Goal: Information Seeking & Learning: Check status

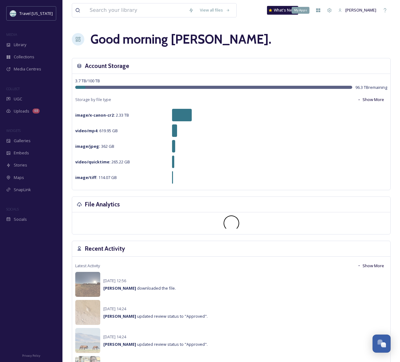
scroll to position [100, 0]
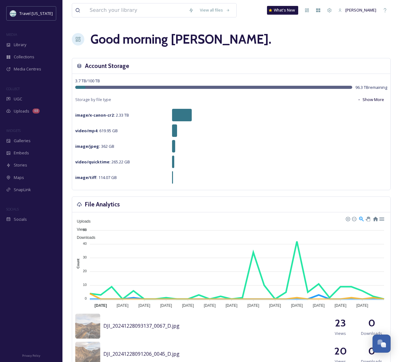
click at [16, 109] on span "Uploads" at bounding box center [22, 111] width 16 height 6
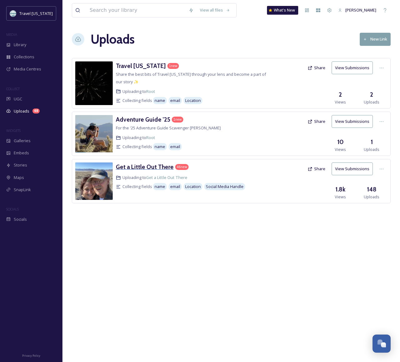
click at [154, 169] on h3 "Get a Little Out There" at bounding box center [145, 166] width 58 height 7
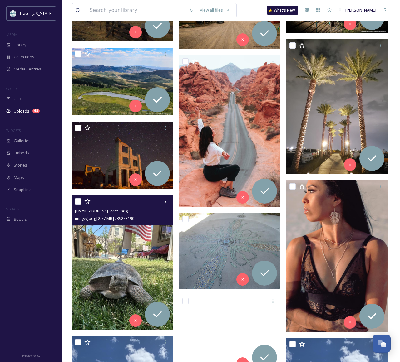
scroll to position [505, 0]
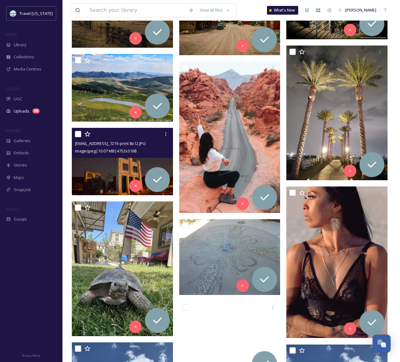
click at [93, 173] on img at bounding box center [122, 161] width 101 height 67
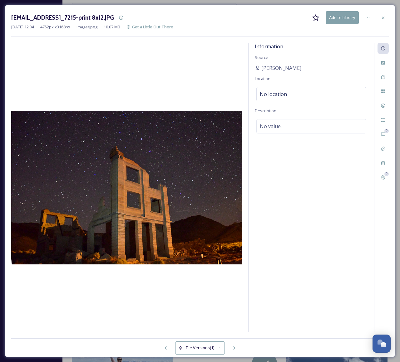
click at [386, 18] on div at bounding box center [382, 17] width 11 height 11
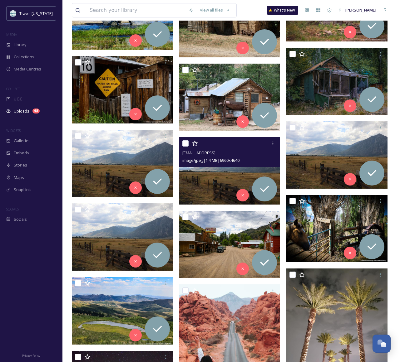
scroll to position [409, 0]
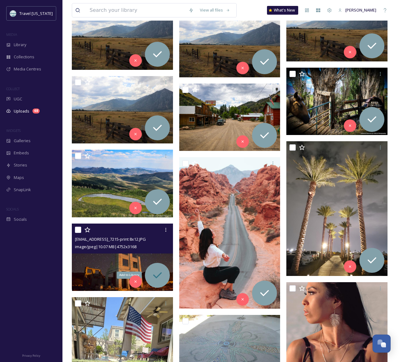
click at [157, 276] on icon at bounding box center [157, 275] width 12 height 12
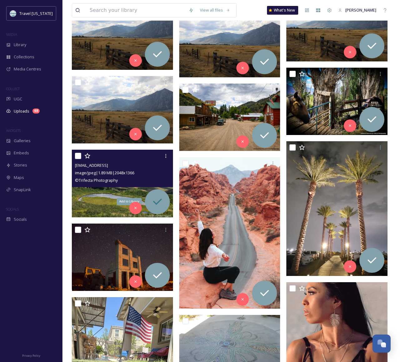
click at [160, 206] on icon at bounding box center [157, 202] width 12 height 12
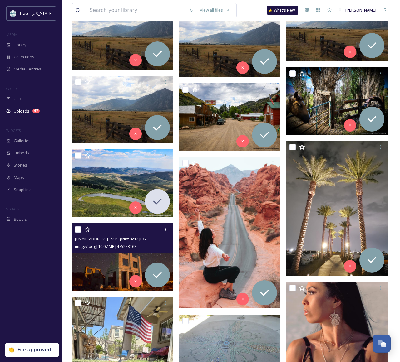
drag, startPoint x: 77, startPoint y: 227, endPoint x: 89, endPoint y: 188, distance: 41.5
click at [77, 227] on input "checkbox" at bounding box center [78, 229] width 6 height 6
checkbox input "true"
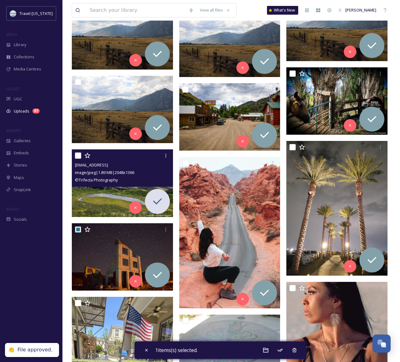
click at [77, 154] on input "checkbox" at bounding box center [78, 156] width 6 height 6
checkbox input "true"
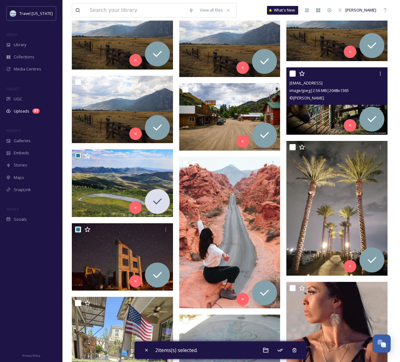
click at [291, 75] on input "checkbox" at bounding box center [292, 73] width 6 height 6
checkbox input "true"
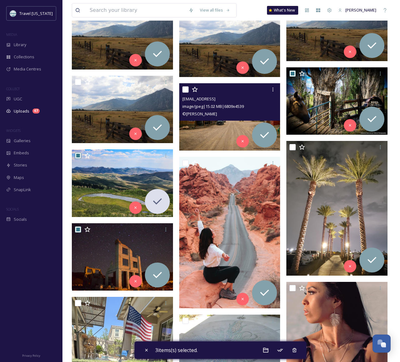
click at [187, 90] on input "checkbox" at bounding box center [185, 89] width 6 height 6
checkbox input "true"
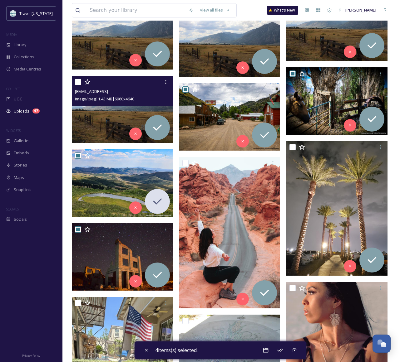
click at [83, 83] on div at bounding box center [123, 81] width 96 height 11
click at [79, 83] on input "checkbox" at bounding box center [78, 82] width 6 height 6
checkbox input "true"
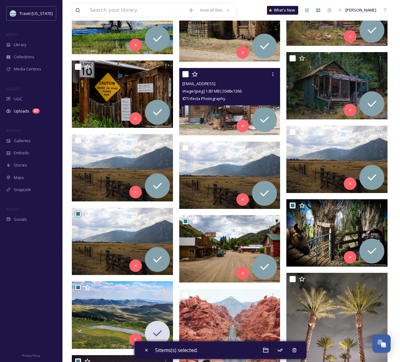
scroll to position [277, 0]
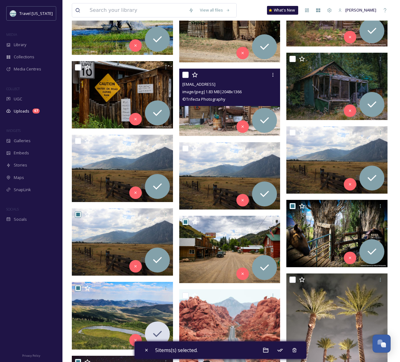
click at [184, 75] on input "checkbox" at bounding box center [185, 75] width 6 height 6
checkbox input "true"
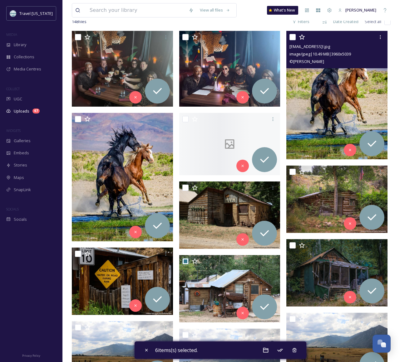
scroll to position [68, 0]
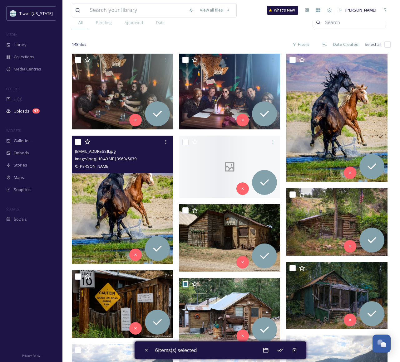
click at [80, 144] on input "checkbox" at bounding box center [78, 142] width 6 height 6
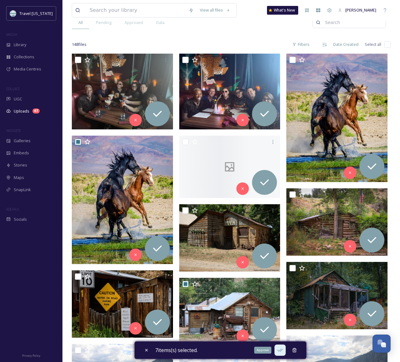
click at [283, 353] on icon at bounding box center [280, 350] width 6 height 6
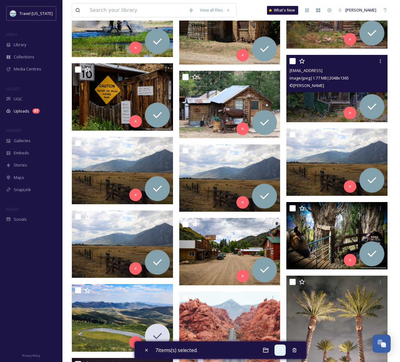
checkbox input "false"
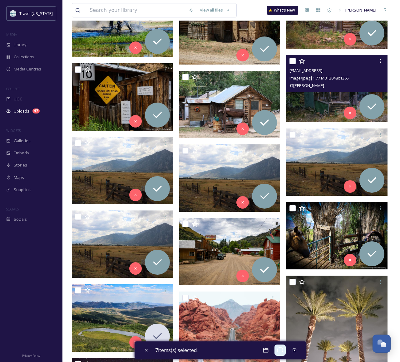
checkbox input "false"
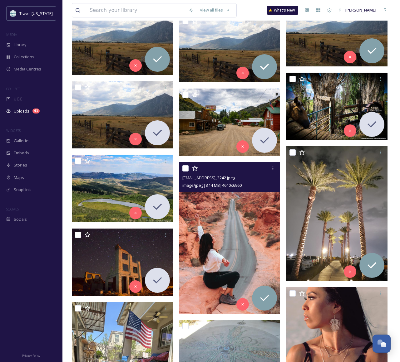
scroll to position [404, 0]
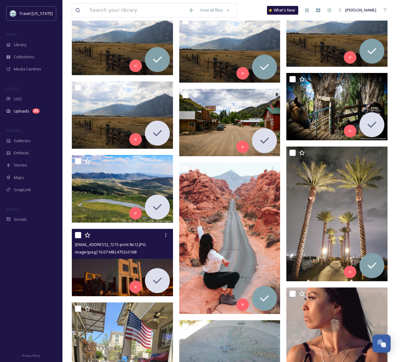
click at [139, 265] on img at bounding box center [122, 262] width 101 height 67
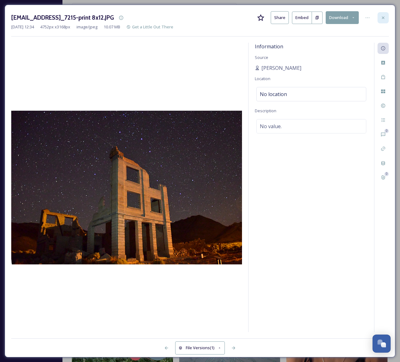
click at [385, 19] on icon at bounding box center [382, 17] width 5 height 5
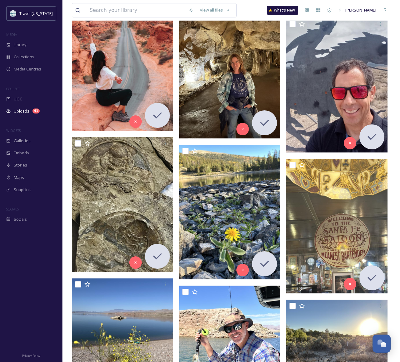
scroll to position [2121, 0]
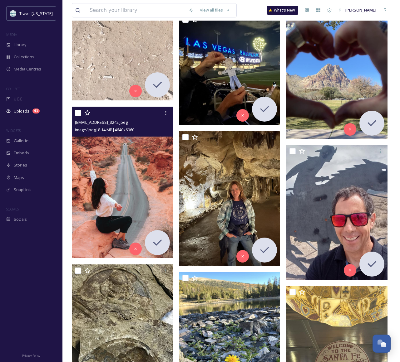
click at [104, 183] on img at bounding box center [122, 183] width 101 height 152
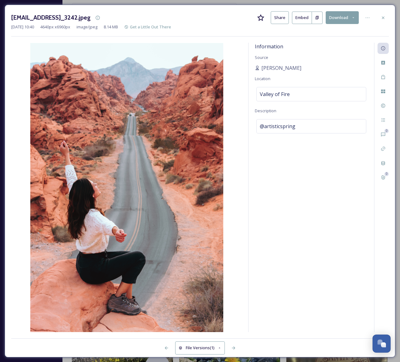
click at [386, 15] on div at bounding box center [382, 17] width 11 height 11
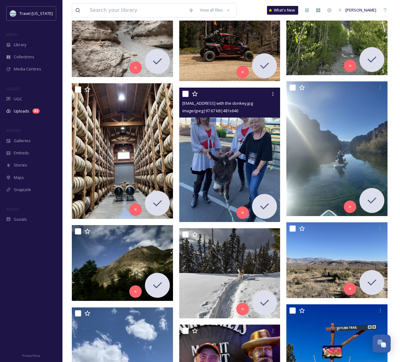
scroll to position [3174, 0]
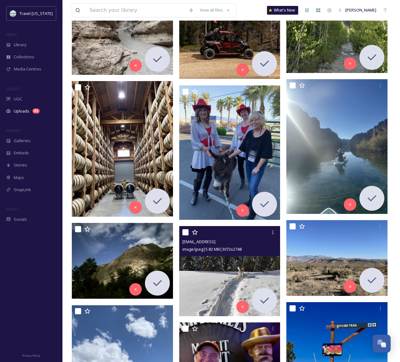
click at [221, 264] on img at bounding box center [229, 271] width 101 height 90
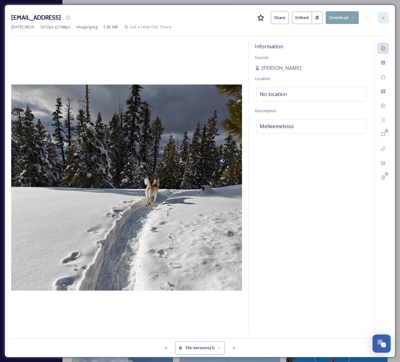
click at [383, 17] on icon at bounding box center [382, 17] width 5 height 5
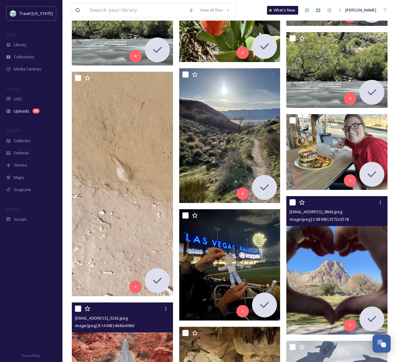
scroll to position [1926, 0]
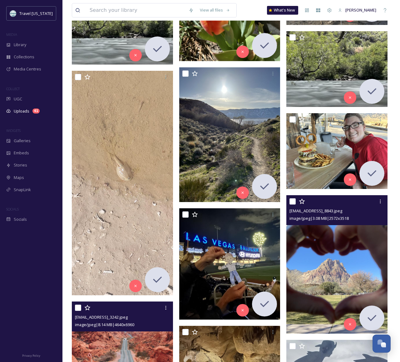
click at [315, 251] on img at bounding box center [336, 265] width 101 height 138
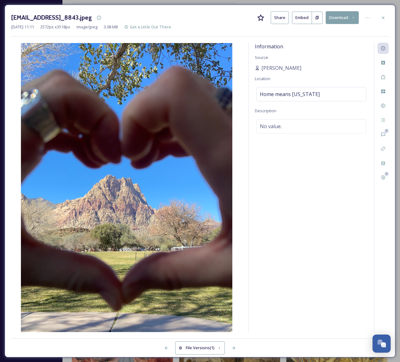
click at [379, 18] on div at bounding box center [382, 17] width 11 height 11
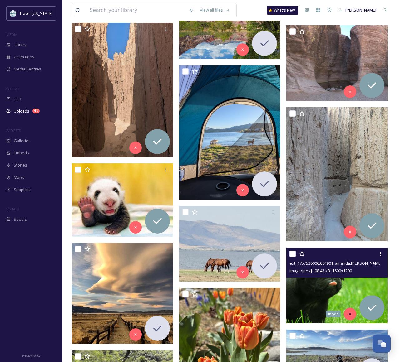
scroll to position [1564, 0]
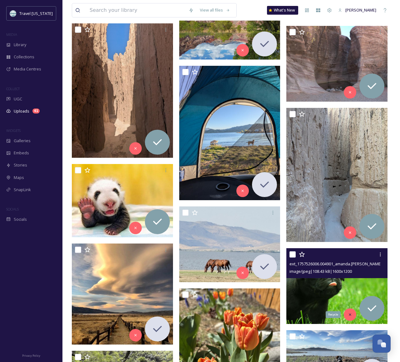
click at [351, 313] on icon at bounding box center [349, 315] width 4 height 4
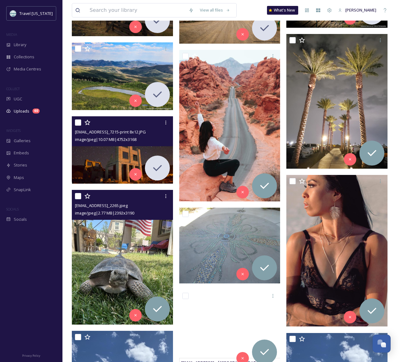
scroll to position [519, 0]
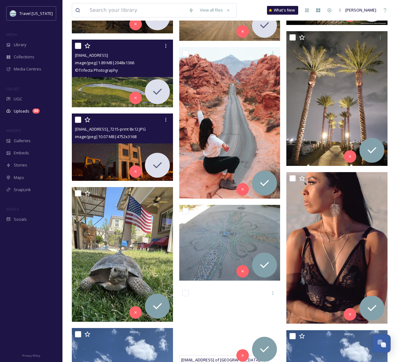
click at [94, 87] on img at bounding box center [122, 73] width 101 height 67
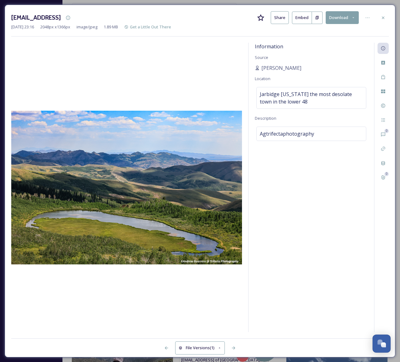
click at [388, 17] on div at bounding box center [382, 17] width 11 height 11
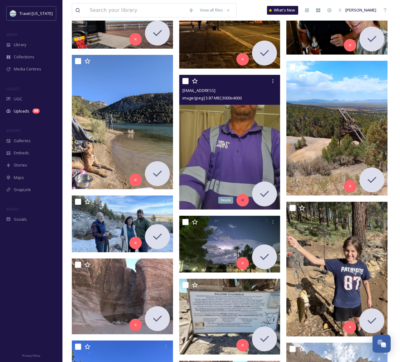
scroll to position [5094, 0]
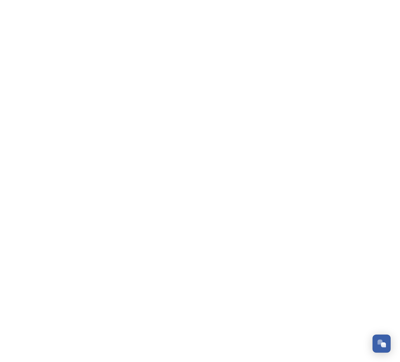
scroll to position [100, 0]
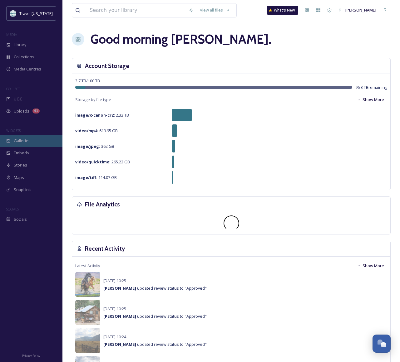
click at [19, 138] on span "Galleries" at bounding box center [22, 141] width 17 height 6
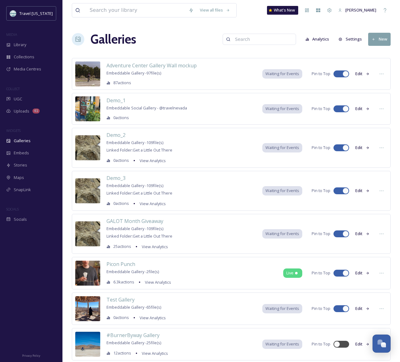
click at [279, 235] on span "Waiting for Events" at bounding box center [282, 234] width 34 height 6
click at [113, 221] on span "GALOT Month Giveaway" at bounding box center [134, 221] width 57 height 7
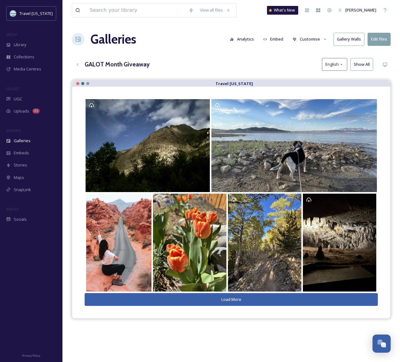
click at [237, 301] on button "Load More" at bounding box center [231, 299] width 293 height 13
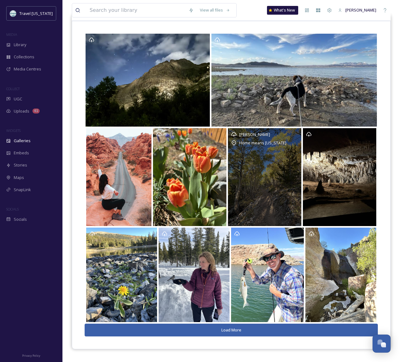
scroll to position [89, 0]
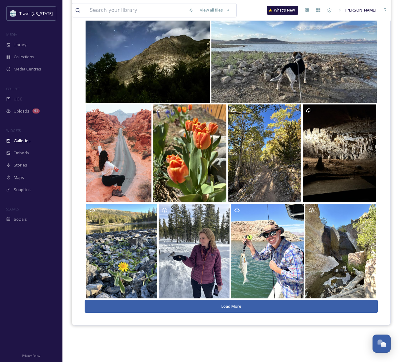
click at [235, 306] on button "Load More" at bounding box center [231, 306] width 293 height 13
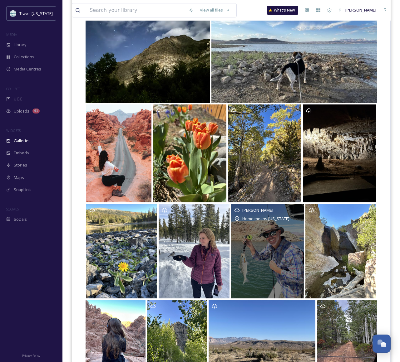
scroll to position [143, 0]
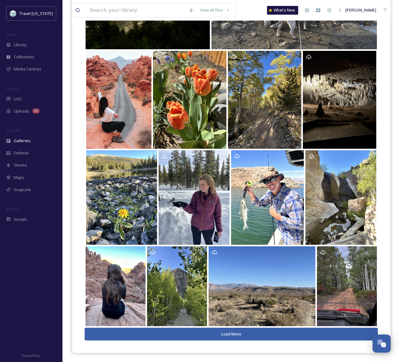
click at [249, 337] on button "Load More" at bounding box center [231, 334] width 293 height 13
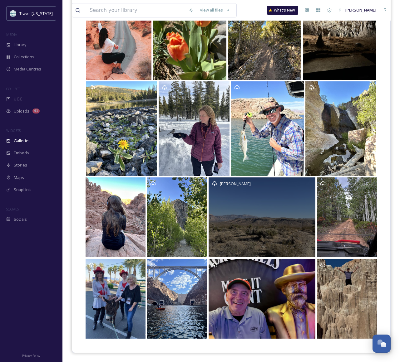
scroll to position [213, 0]
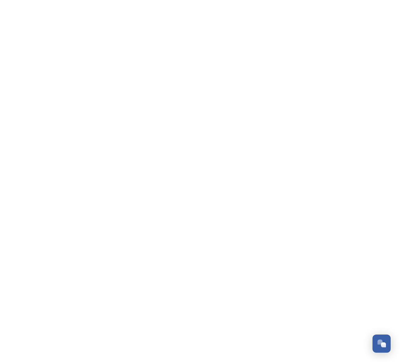
scroll to position [100, 0]
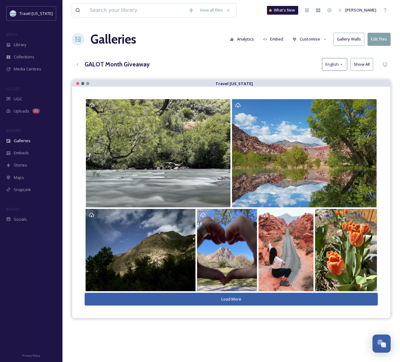
click at [239, 301] on button "Load More" at bounding box center [231, 299] width 293 height 13
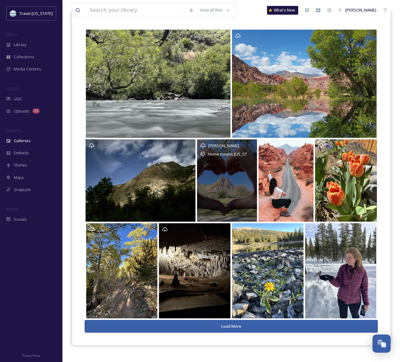
scroll to position [89, 0]
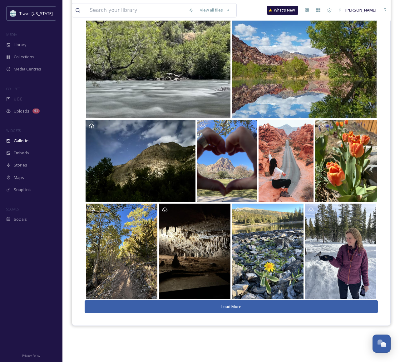
click at [220, 304] on button "Load More" at bounding box center [231, 306] width 293 height 13
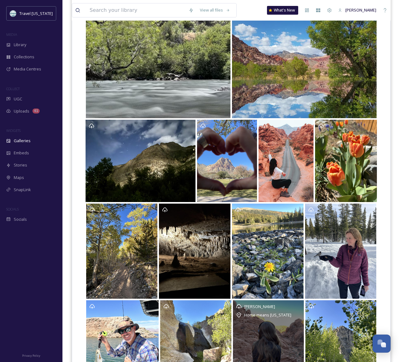
scroll to position [158, 0]
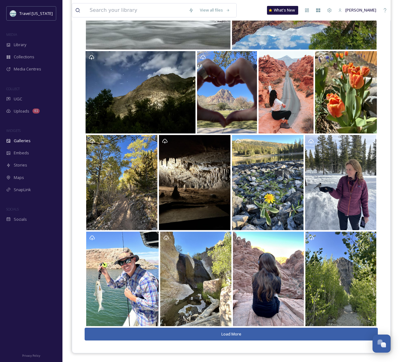
click at [216, 334] on button "Load More" at bounding box center [231, 334] width 293 height 13
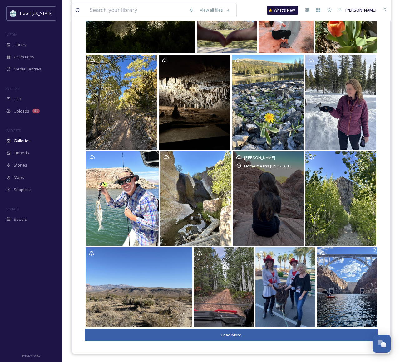
scroll to position [239, 0]
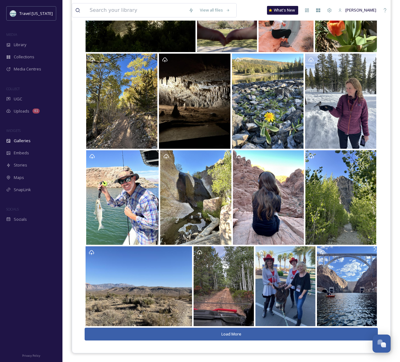
click at [234, 330] on button "Load More" at bounding box center [231, 334] width 293 height 13
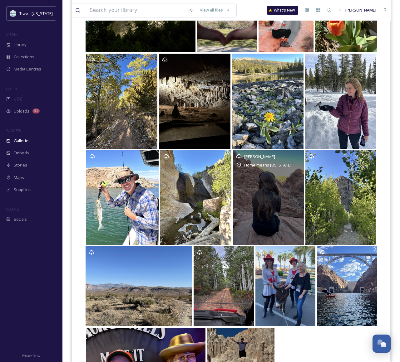
scroll to position [331, 0]
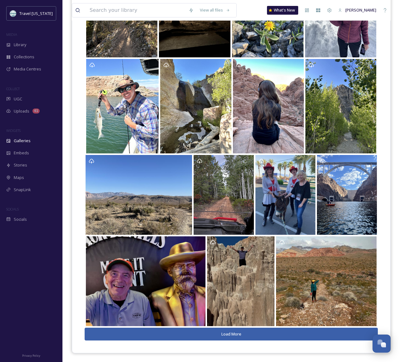
click at [238, 335] on button "Load More" at bounding box center [231, 334] width 293 height 13
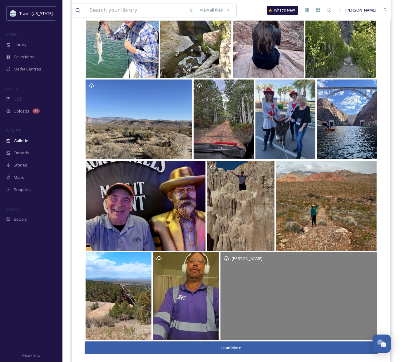
scroll to position [420, 0]
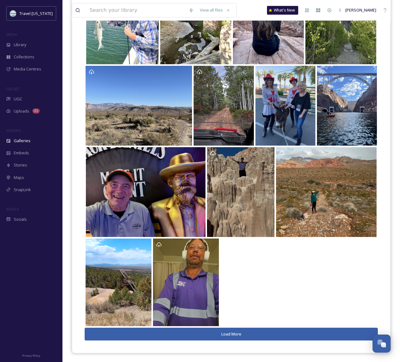
click at [236, 334] on button "Load More" at bounding box center [231, 334] width 293 height 13
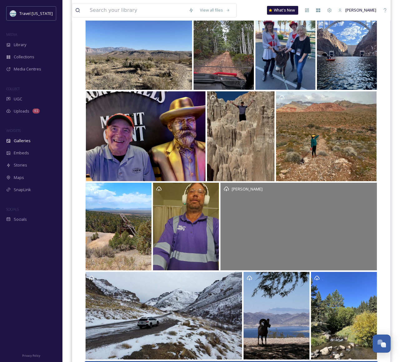
scroll to position [509, 0]
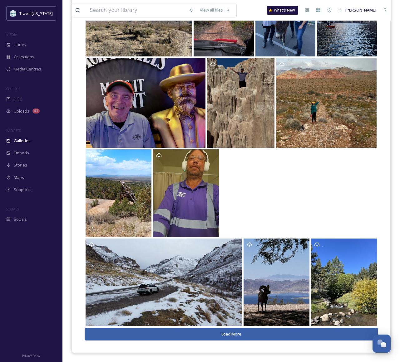
click at [236, 336] on button "Load More" at bounding box center [231, 334] width 293 height 13
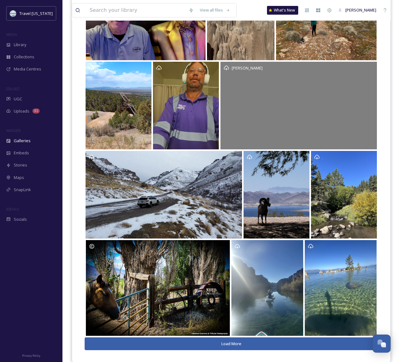
scroll to position [606, 0]
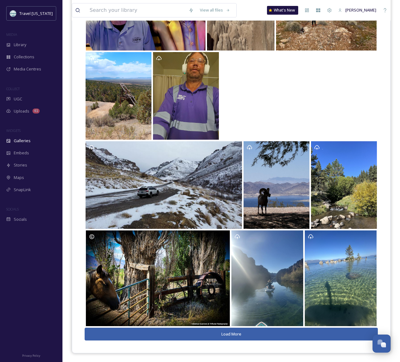
click at [245, 337] on button "Load More" at bounding box center [231, 334] width 293 height 13
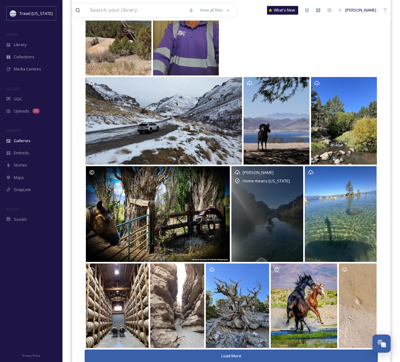
scroll to position [692, 0]
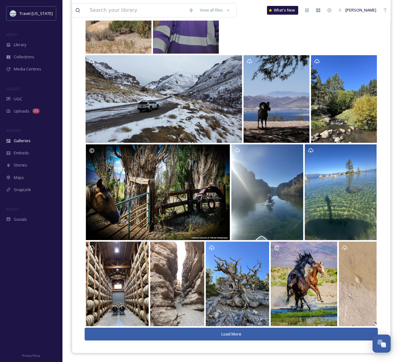
click at [218, 337] on button "Load More" at bounding box center [231, 334] width 293 height 13
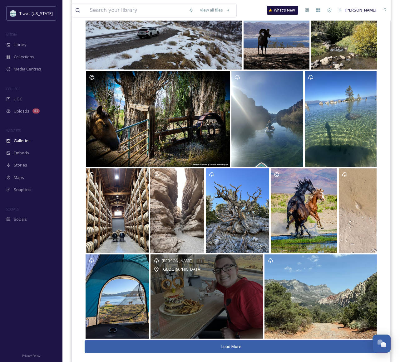
scroll to position [769, 0]
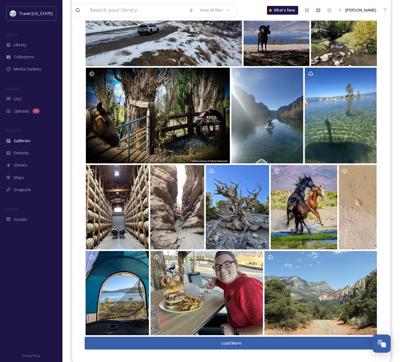
click at [242, 344] on button "Load More" at bounding box center [231, 343] width 293 height 13
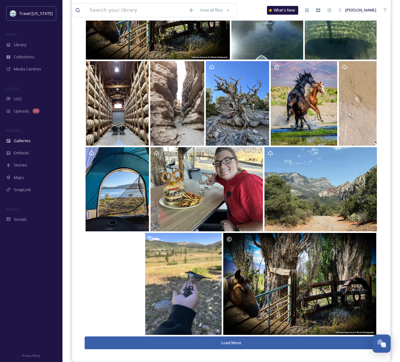
scroll to position [882, 0]
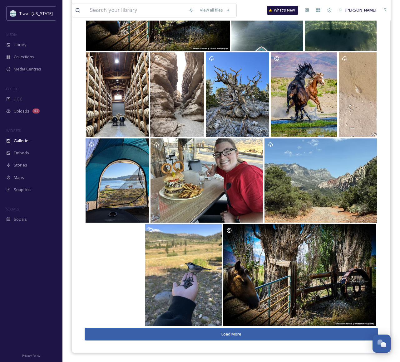
click at [238, 332] on button "Load More" at bounding box center [231, 334] width 293 height 13
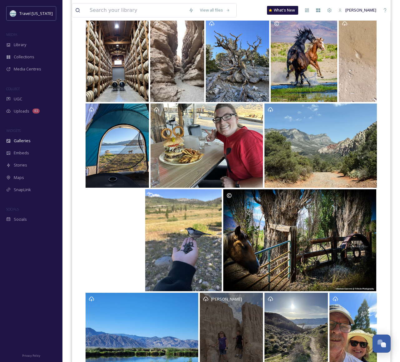
scroll to position [968, 0]
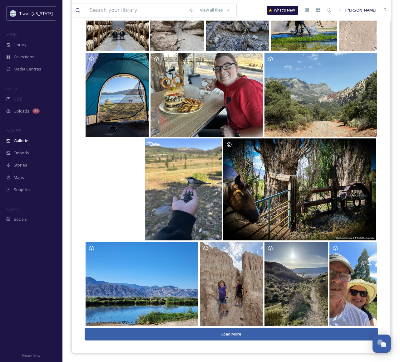
click at [227, 334] on button "Load More" at bounding box center [231, 334] width 293 height 13
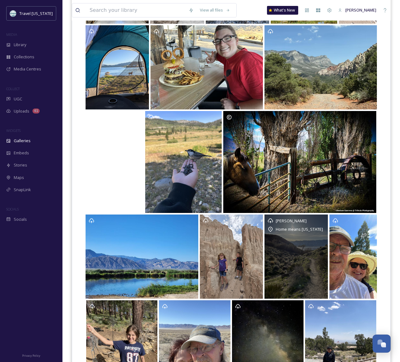
scroll to position [1064, 0]
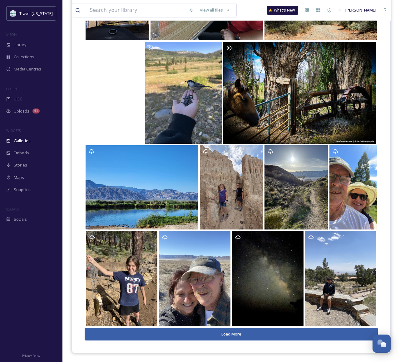
click at [261, 338] on button "Load More" at bounding box center [231, 334] width 293 height 13
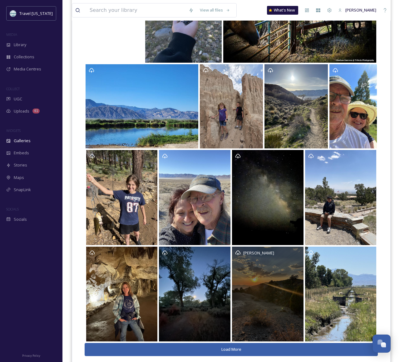
scroll to position [1161, 0]
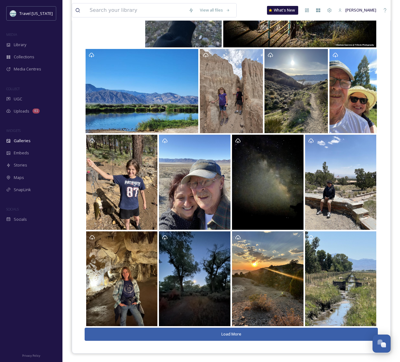
click at [194, 332] on button "Load More" at bounding box center [231, 334] width 293 height 13
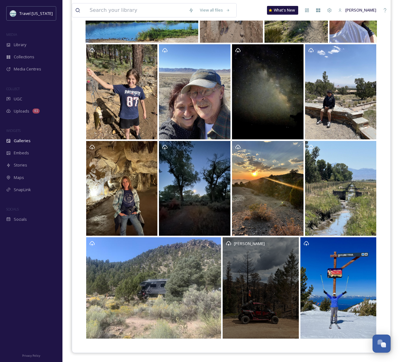
scroll to position [1263, 0]
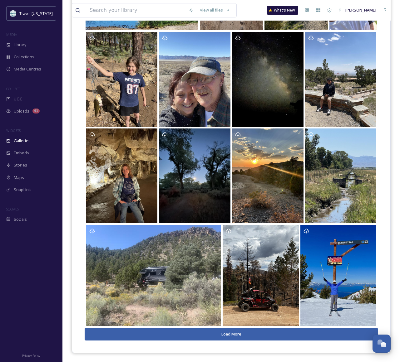
click at [237, 333] on button "Load More" at bounding box center [231, 334] width 293 height 13
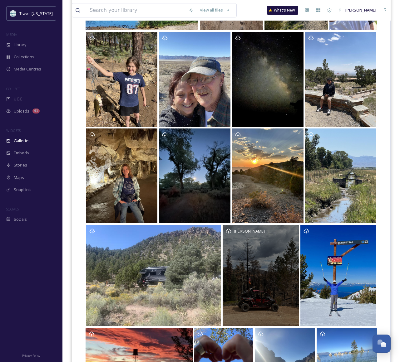
scroll to position [1346, 0]
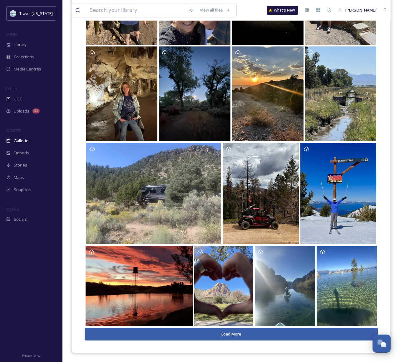
click at [226, 333] on button "Load More" at bounding box center [231, 334] width 293 height 13
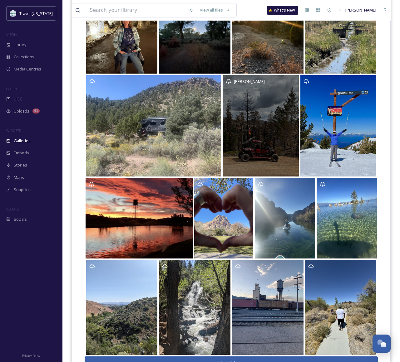
scroll to position [1442, 0]
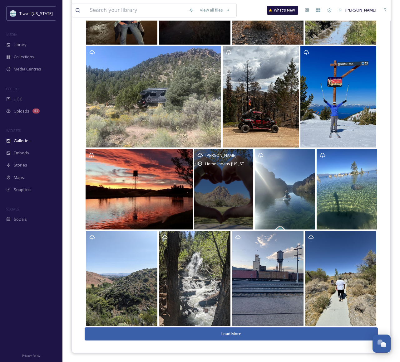
drag, startPoint x: 219, startPoint y: 199, endPoint x: 235, endPoint y: 201, distance: 16.4
click at [219, 199] on div "Lisa Home means Nevada" at bounding box center [223, 189] width 59 height 80
click at [223, 194] on div "Lisa Home means Nevada" at bounding box center [223, 189] width 59 height 80
click at [218, 193] on div "Lisa Home means Nevada" at bounding box center [223, 189] width 59 height 80
click at [231, 191] on div "Lisa Home means Nevada" at bounding box center [223, 189] width 59 height 80
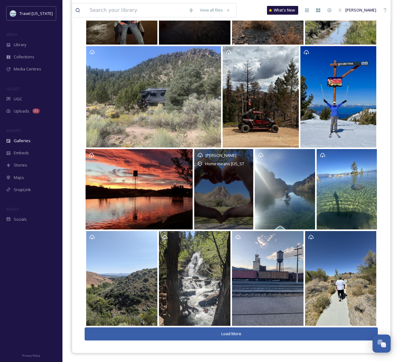
click at [227, 190] on div "Lisa Home means Nevada" at bounding box center [223, 189] width 59 height 80
click at [210, 162] on span "Home means [US_STATE]" at bounding box center [228, 164] width 47 height 6
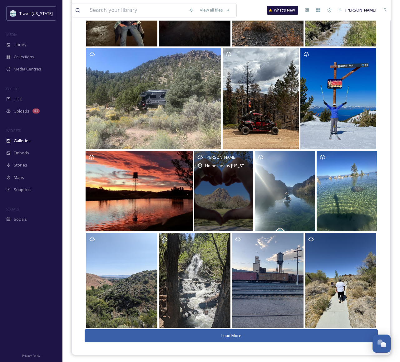
click at [210, 155] on span "[PERSON_NAME]" at bounding box center [220, 157] width 31 height 6
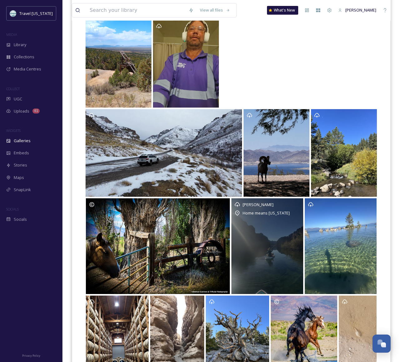
scroll to position [638, 0]
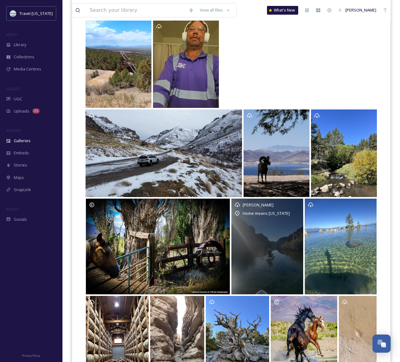
click at [273, 253] on div "Lisa Home means Nevada" at bounding box center [267, 247] width 72 height 96
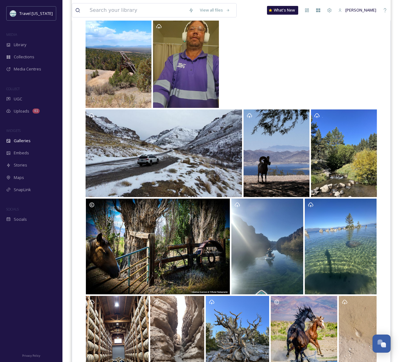
click at [230, 262] on link "Opens media popup. Media description: Agtrifectaphotography." at bounding box center [157, 246] width 145 height 97
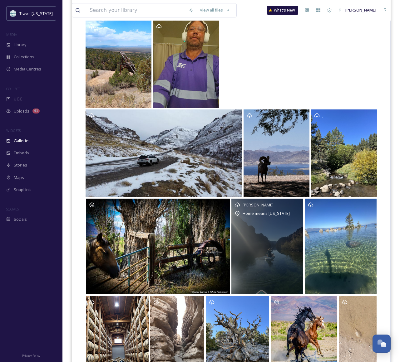
click at [258, 260] on div "Lisa Home means Nevada" at bounding box center [267, 247] width 72 height 96
click at [254, 264] on div "Lisa Home means Nevada" at bounding box center [267, 247] width 72 height 96
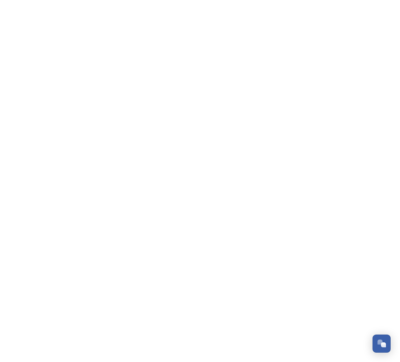
scroll to position [100, 0]
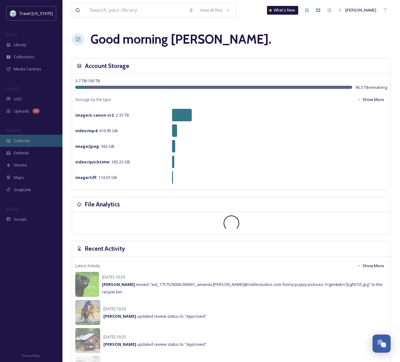
click at [24, 142] on span "Galleries" at bounding box center [22, 141] width 17 height 6
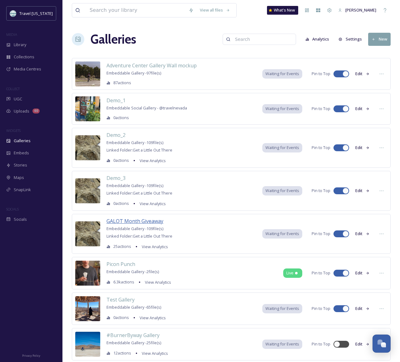
drag, startPoint x: 130, startPoint y: 220, endPoint x: 147, endPoint y: 218, distance: 17.3
click at [130, 220] on span "GALOT Month Giveaway" at bounding box center [134, 221] width 57 height 7
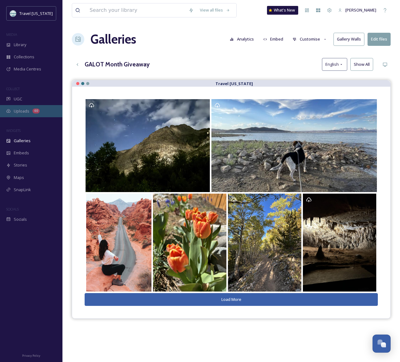
click at [17, 112] on span "Uploads" at bounding box center [22, 111] width 16 height 6
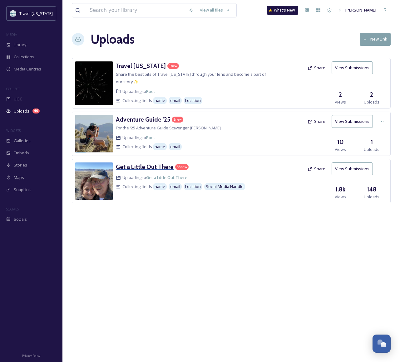
click at [143, 169] on h3 "Get a Little Out There" at bounding box center [145, 166] width 58 height 7
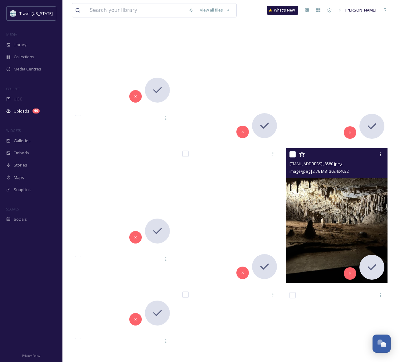
scroll to position [2596, 0]
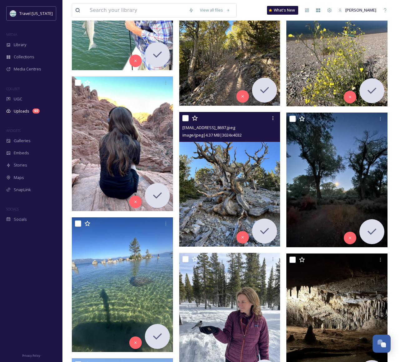
click at [243, 167] on img at bounding box center [229, 179] width 101 height 135
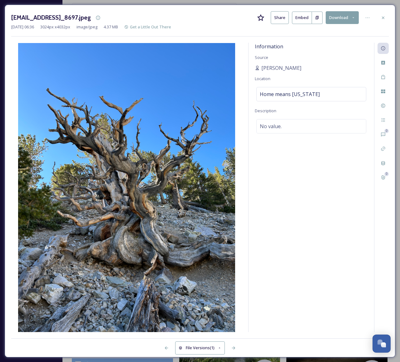
click at [263, 19] on icon at bounding box center [260, 17] width 7 height 7
click at [263, 18] on icon at bounding box center [260, 17] width 7 height 7
click at [389, 19] on div "ext_1758288966.862942_Frodaddys@aol.com-IMG_8697.jpeg Share Embed Download Sep …" at bounding box center [200, 181] width 390 height 353
click at [385, 18] on div at bounding box center [382, 17] width 11 height 11
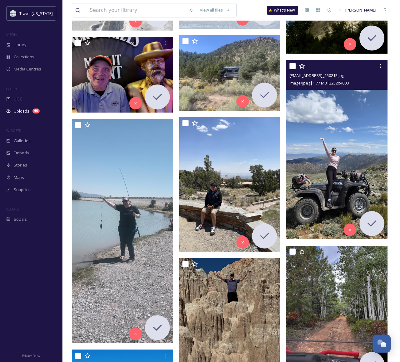
scroll to position [3457, 0]
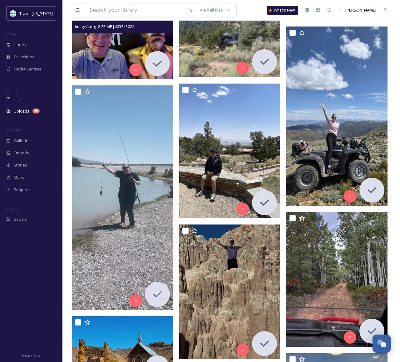
click at [122, 44] on img at bounding box center [122, 41] width 101 height 76
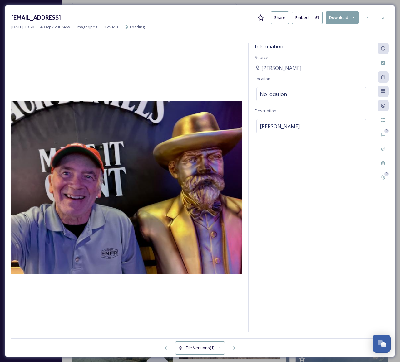
scroll to position [3411, 0]
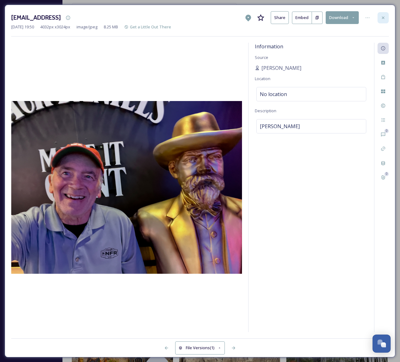
click at [385, 17] on div at bounding box center [382, 17] width 11 height 11
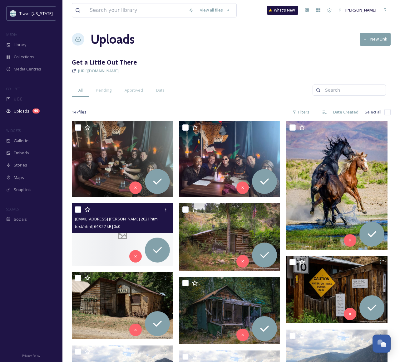
click at [126, 237] on icon at bounding box center [122, 234] width 9 height 9
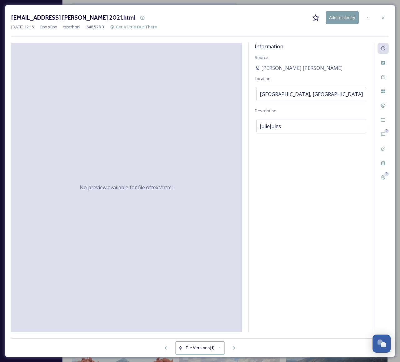
click at [382, 18] on icon at bounding box center [382, 17] width 2 height 2
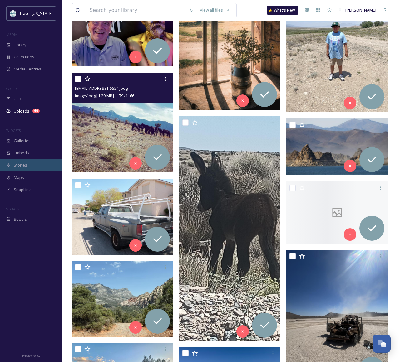
scroll to position [895, 0]
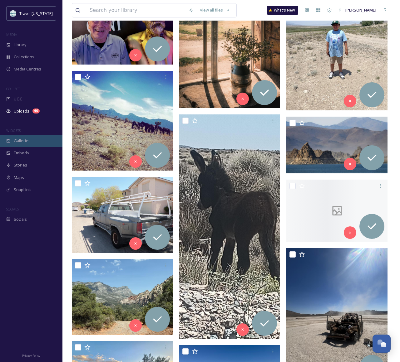
click at [27, 141] on span "Galleries" at bounding box center [22, 141] width 17 height 6
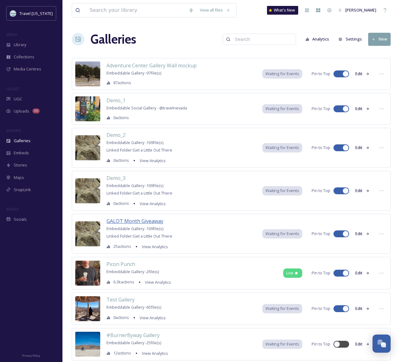
click at [136, 223] on span "GALOT Month Giveaway" at bounding box center [134, 221] width 57 height 7
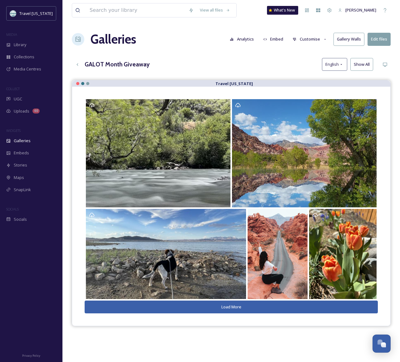
click at [221, 302] on button "Load More" at bounding box center [231, 307] width 293 height 13
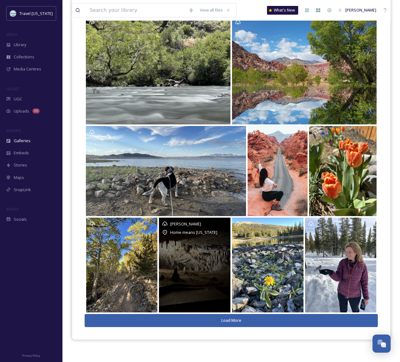
scroll to position [89, 0]
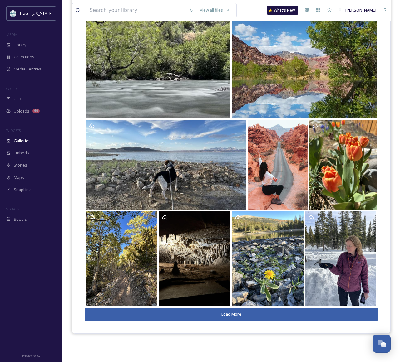
click at [236, 315] on button "Load More" at bounding box center [231, 314] width 293 height 13
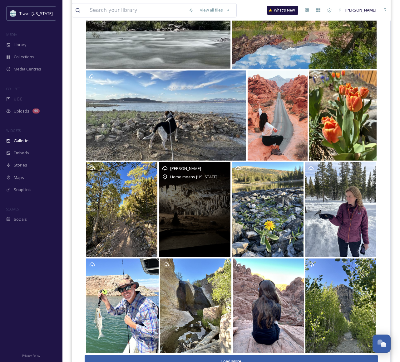
scroll to position [166, 0]
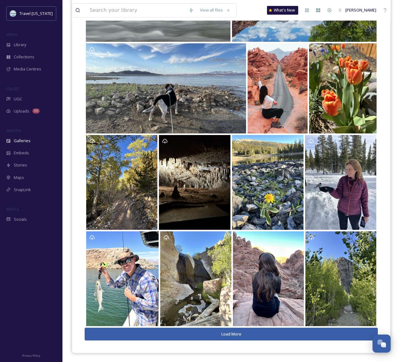
click at [228, 338] on button "Load More" at bounding box center [231, 334] width 293 height 13
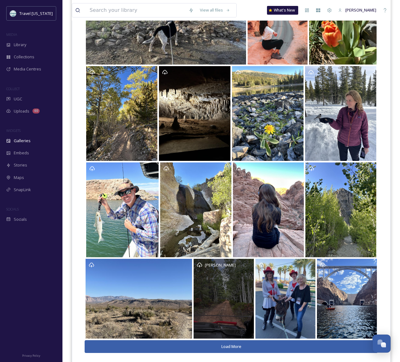
scroll to position [247, 0]
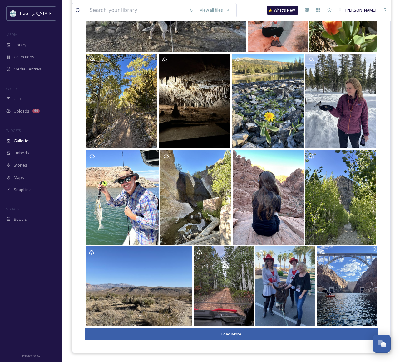
click at [227, 332] on button "Load More" at bounding box center [231, 334] width 293 height 13
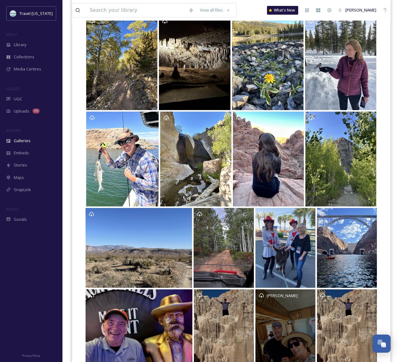
scroll to position [328, 0]
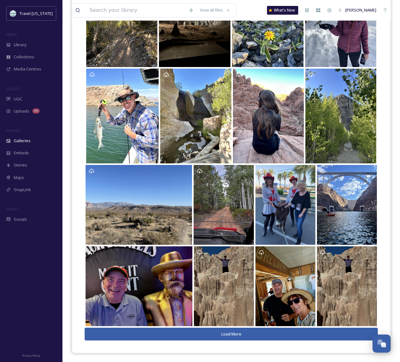
click at [227, 333] on button "Load More" at bounding box center [231, 334] width 293 height 13
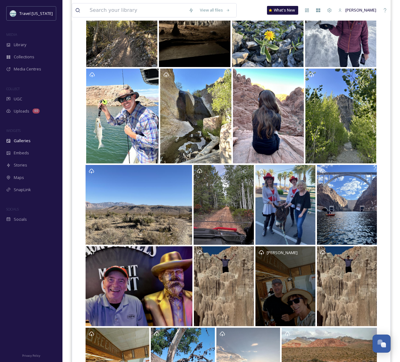
scroll to position [415, 0]
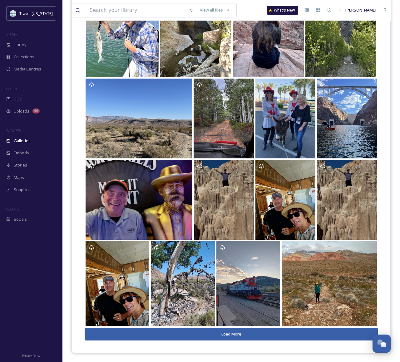
click at [217, 334] on button "Load More" at bounding box center [231, 334] width 293 height 13
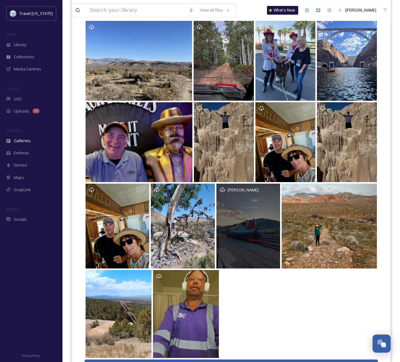
scroll to position [504, 0]
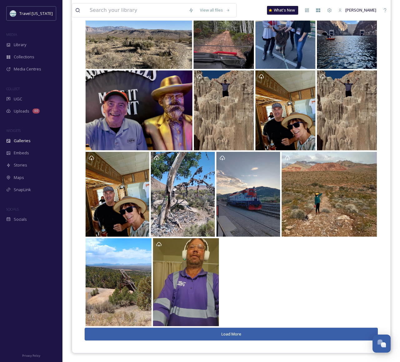
click at [238, 336] on button "Load More" at bounding box center [231, 334] width 293 height 13
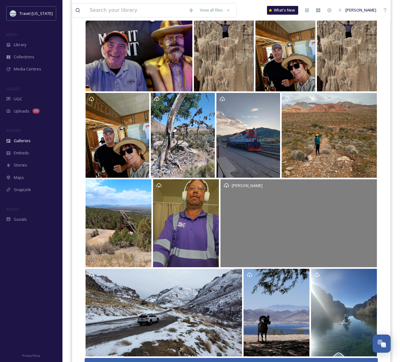
scroll to position [594, 0]
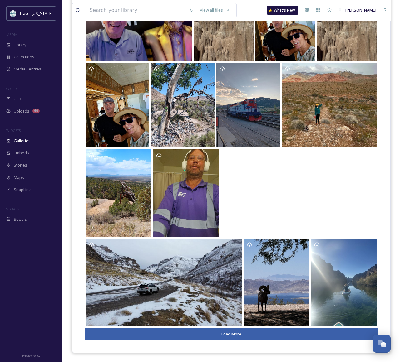
click at [239, 336] on button "Load More" at bounding box center [231, 334] width 293 height 13
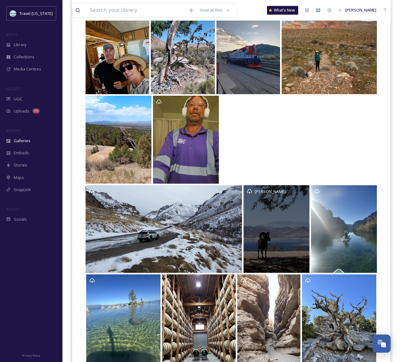
scroll to position [694, 0]
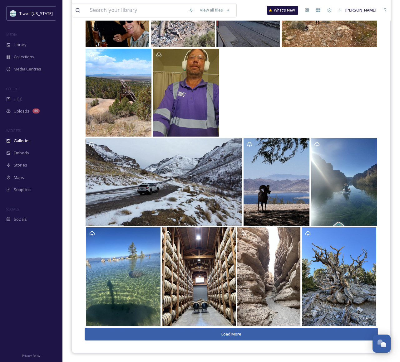
click at [247, 332] on button "Load More" at bounding box center [231, 334] width 293 height 13
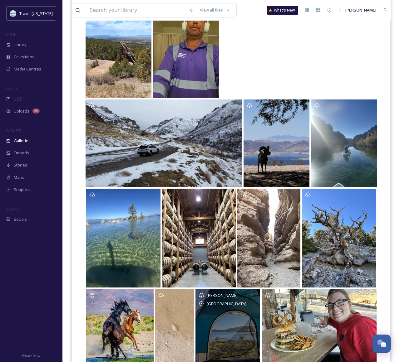
scroll to position [782, 0]
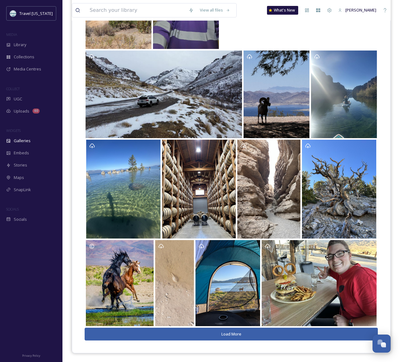
click at [229, 336] on button "Load More" at bounding box center [231, 334] width 293 height 13
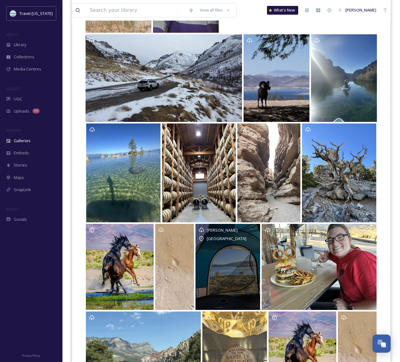
scroll to position [869, 0]
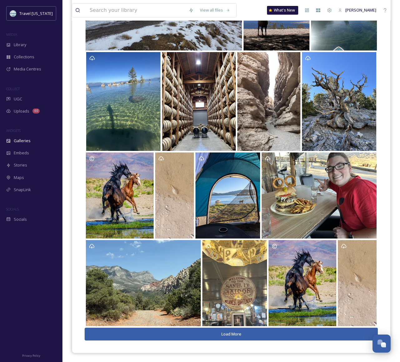
drag, startPoint x: 227, startPoint y: 331, endPoint x: 254, endPoint y: 330, distance: 26.5
click at [227, 331] on button "Load More" at bounding box center [231, 334] width 293 height 13
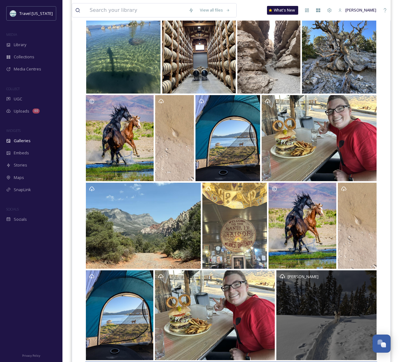
scroll to position [961, 0]
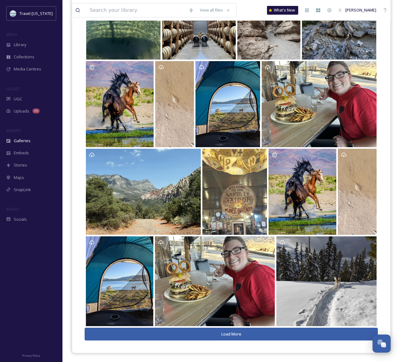
click at [242, 335] on button "Load More" at bounding box center [231, 334] width 293 height 13
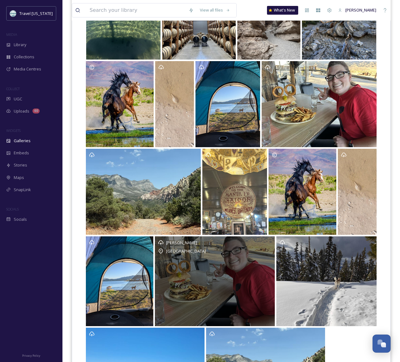
scroll to position [1051, 0]
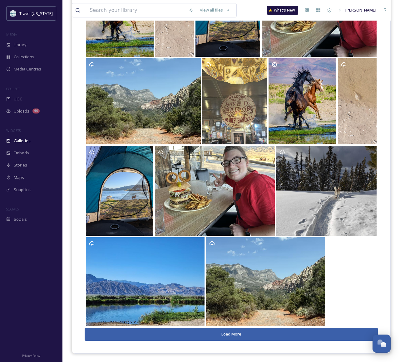
click at [232, 335] on button "Load More" at bounding box center [231, 334] width 293 height 13
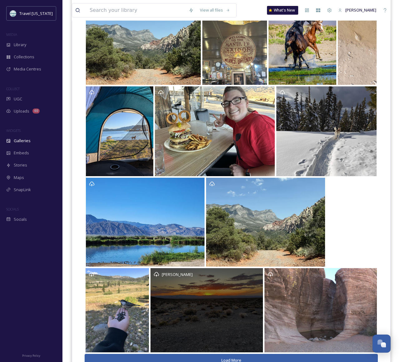
scroll to position [1137, 0]
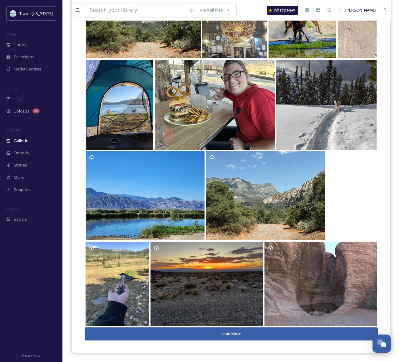
click at [226, 332] on button "Load More" at bounding box center [231, 333] width 293 height 13
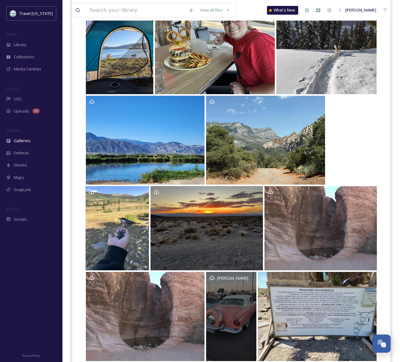
scroll to position [1228, 0]
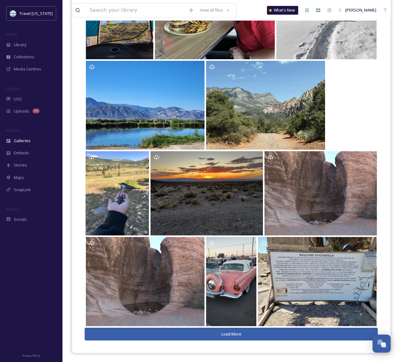
click at [231, 334] on button "Load More" at bounding box center [231, 334] width 293 height 13
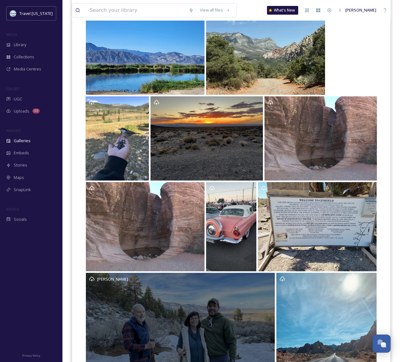
scroll to position [1335, 0]
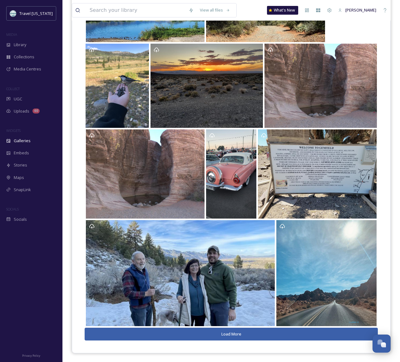
click at [231, 334] on button "Load More" at bounding box center [231, 334] width 293 height 13
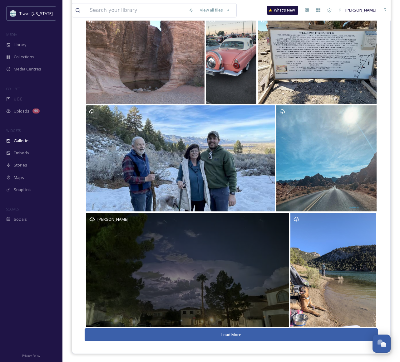
scroll to position [1451, 0]
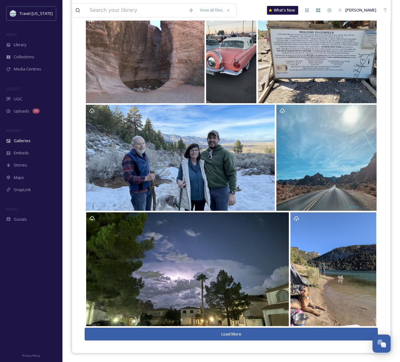
click at [232, 332] on button "Load More" at bounding box center [231, 334] width 293 height 13
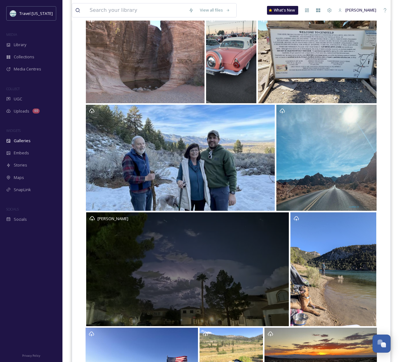
scroll to position [1536, 0]
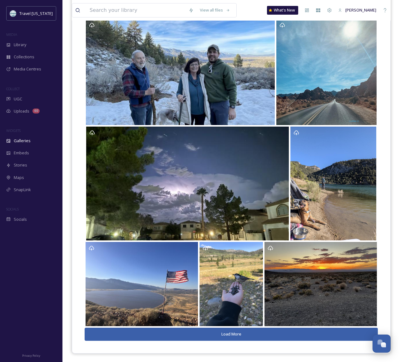
click at [229, 334] on button "Load More" at bounding box center [231, 334] width 293 height 13
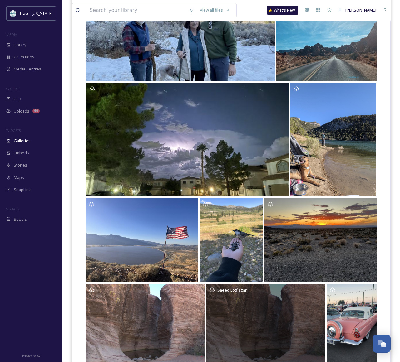
scroll to position [1627, 0]
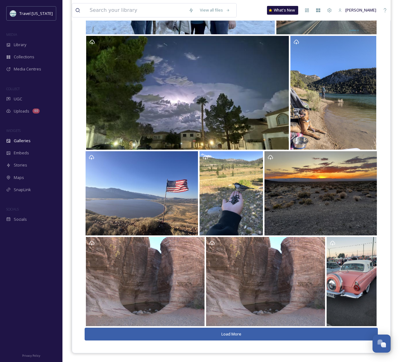
click at [231, 337] on button "Load More" at bounding box center [231, 334] width 293 height 13
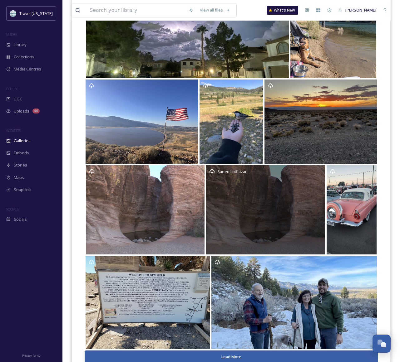
scroll to position [1722, 0]
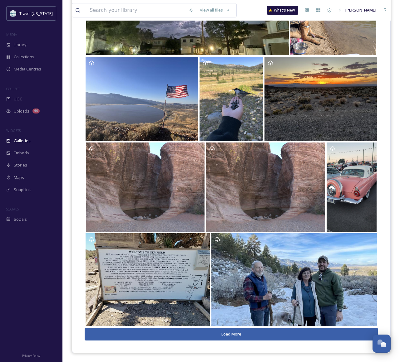
click at [221, 332] on button "Load More" at bounding box center [231, 334] width 293 height 13
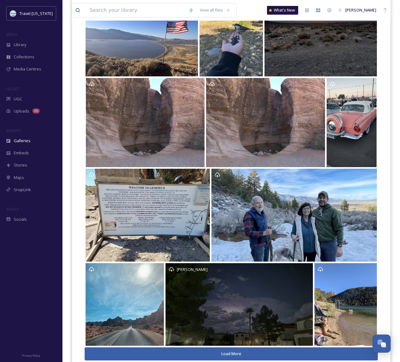
scroll to position [1806, 0]
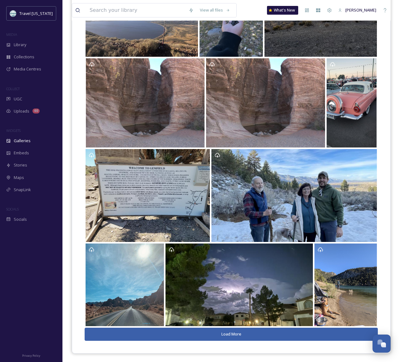
click at [232, 331] on button "Load More" at bounding box center [231, 334] width 293 height 13
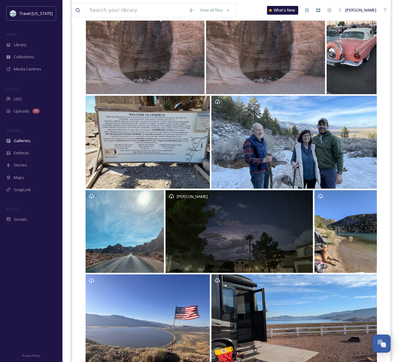
scroll to position [1900, 0]
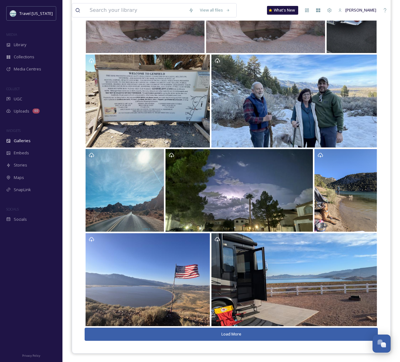
click at [236, 335] on button "Load More" at bounding box center [231, 334] width 293 height 13
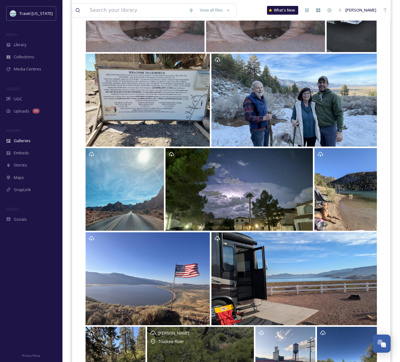
scroll to position [1982, 0]
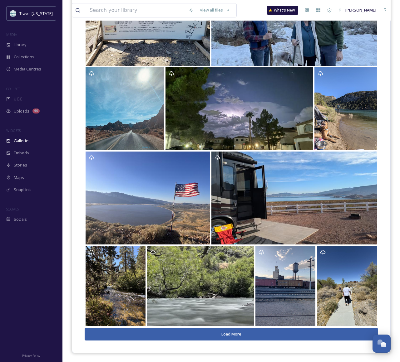
click at [236, 331] on button "Load More" at bounding box center [231, 334] width 293 height 13
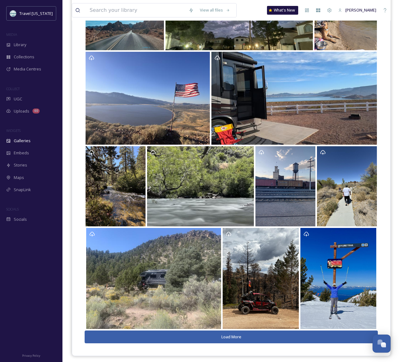
scroll to position [2085, 0]
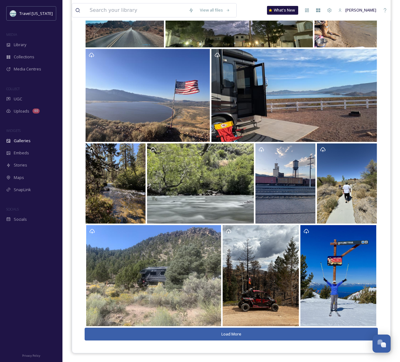
click at [238, 336] on button "Load More" at bounding box center [231, 334] width 293 height 13
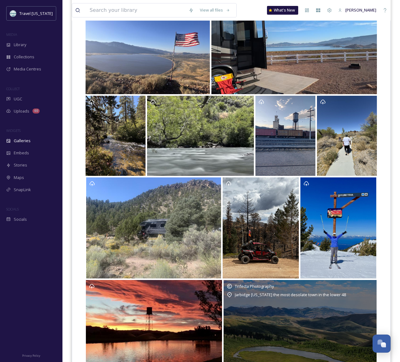
scroll to position [2188, 0]
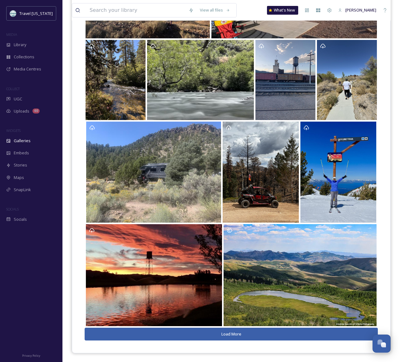
click at [237, 335] on button "Load More" at bounding box center [231, 334] width 293 height 13
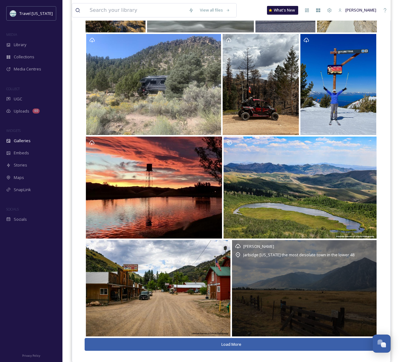
scroll to position [2286, 0]
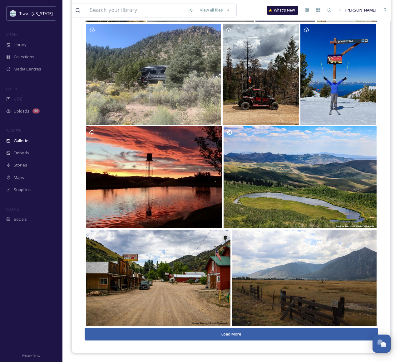
click at [240, 326] on link "Opens media popup. Media description: Agtrifectaphotography." at bounding box center [304, 278] width 146 height 98
click at [235, 332] on button "Load More" at bounding box center [231, 334] width 293 height 13
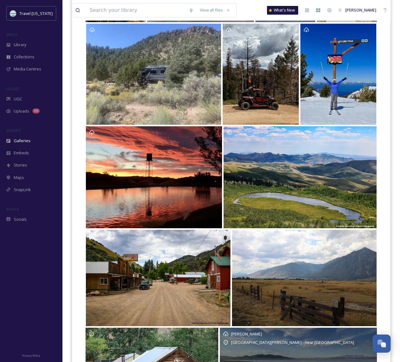
scroll to position [2376, 0]
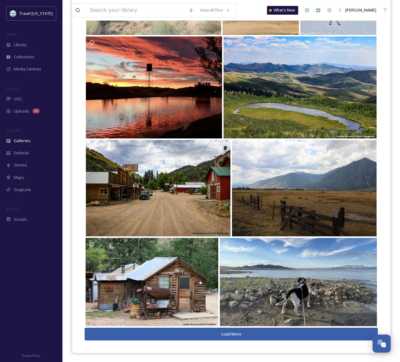
click at [237, 335] on button "Load More" at bounding box center [231, 334] width 293 height 13
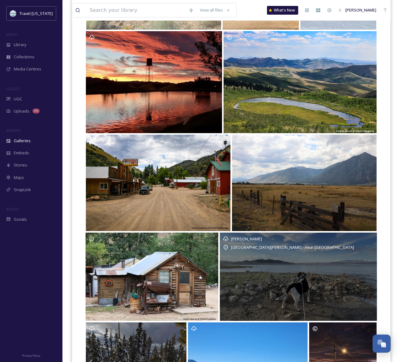
scroll to position [2467, 0]
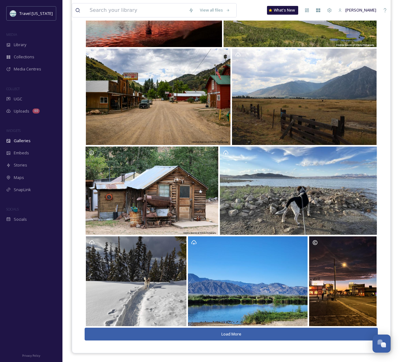
click at [233, 335] on button "Load More" at bounding box center [231, 334] width 293 height 13
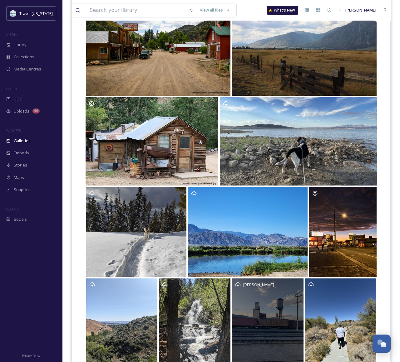
scroll to position [2564, 0]
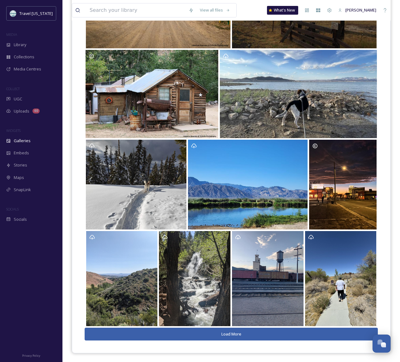
click at [229, 334] on button "Load More" at bounding box center [231, 334] width 293 height 13
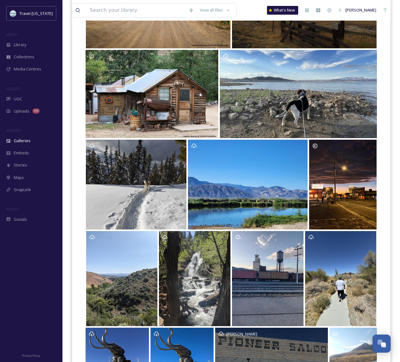
scroll to position [2650, 0]
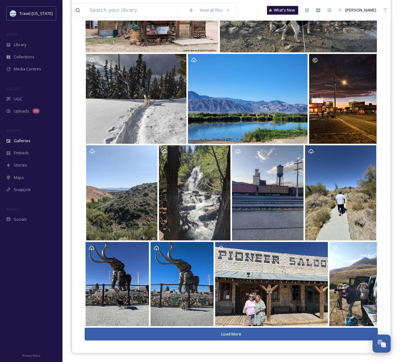
click at [227, 335] on button "Load More" at bounding box center [231, 334] width 293 height 13
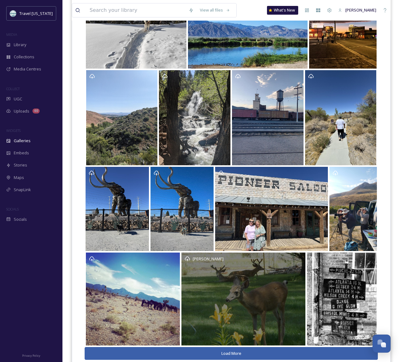
scroll to position [2744, 0]
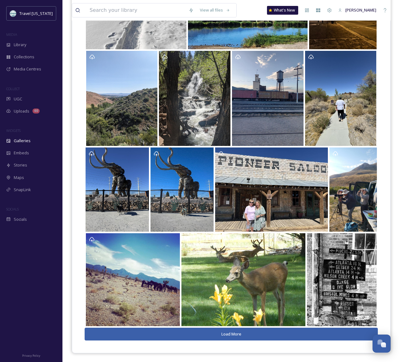
click at [232, 336] on button "Load More" at bounding box center [231, 334] width 293 height 13
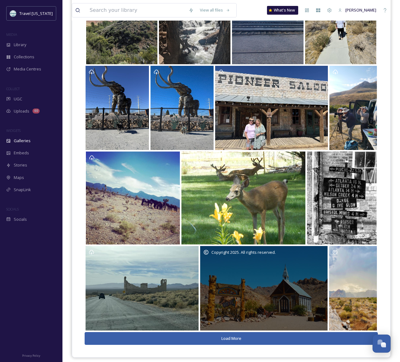
scroll to position [2830, 0]
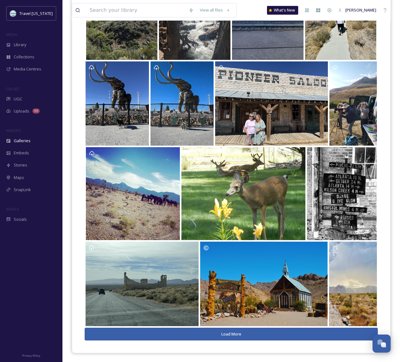
click at [221, 335] on button "Load More" at bounding box center [231, 334] width 293 height 13
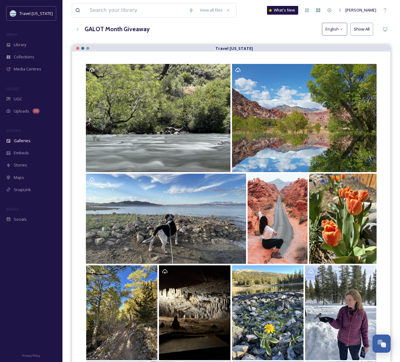
scroll to position [0, 0]
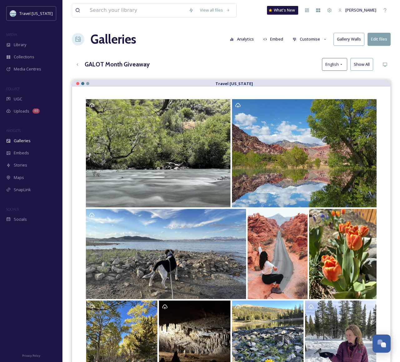
click at [257, 68] on div "GALOT Month Giveaway English Show All" at bounding box center [231, 64] width 318 height 13
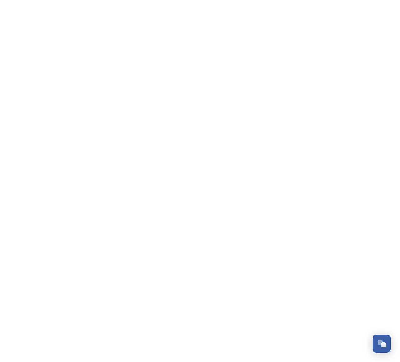
scroll to position [100, 0]
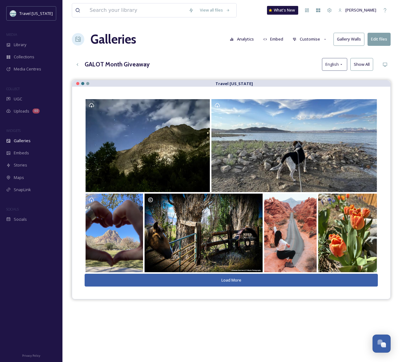
click at [216, 280] on button "Load More" at bounding box center [231, 280] width 293 height 13
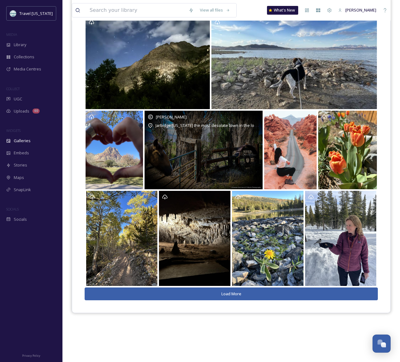
scroll to position [89, 0]
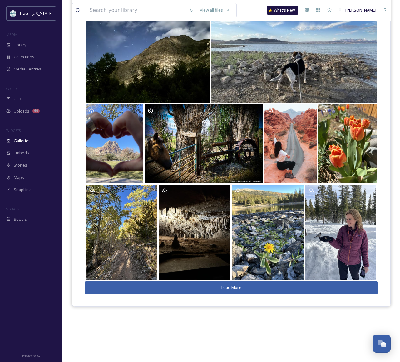
click at [233, 285] on button "Load More" at bounding box center [231, 287] width 293 height 13
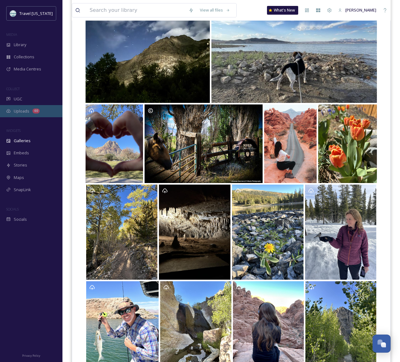
click at [20, 110] on span "Uploads" at bounding box center [22, 111] width 16 height 6
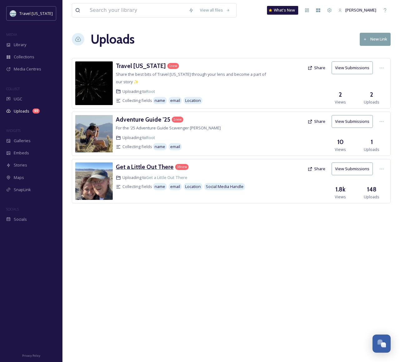
click at [161, 171] on h3 "Get a Little Out There" at bounding box center [145, 166] width 58 height 7
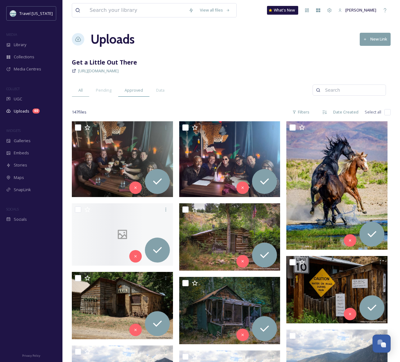
click at [129, 94] on div "Approved" at bounding box center [134, 90] width 32 height 13
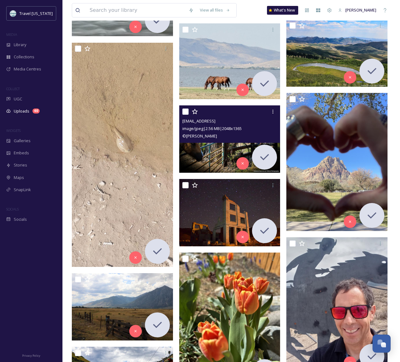
scroll to position [404, 0]
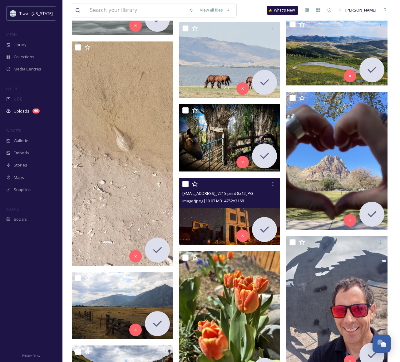
click at [219, 217] on img at bounding box center [229, 211] width 101 height 67
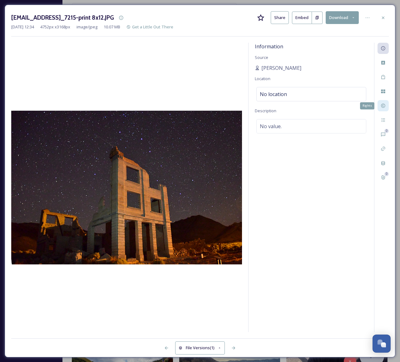
click at [383, 106] on icon at bounding box center [382, 105] width 5 height 5
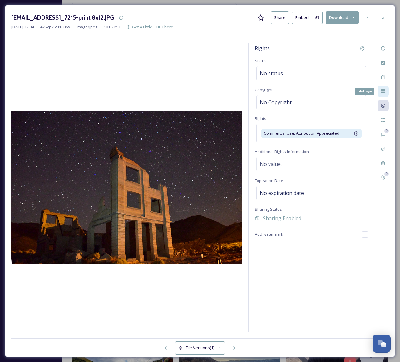
click at [384, 92] on icon at bounding box center [383, 92] width 4 height 4
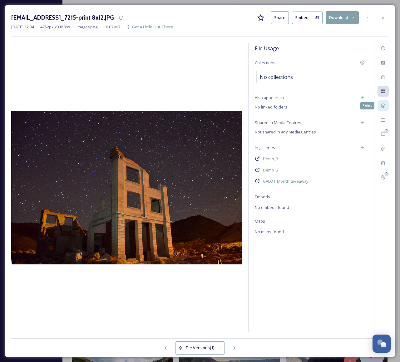
click at [383, 108] on div "Rights" at bounding box center [382, 105] width 11 height 11
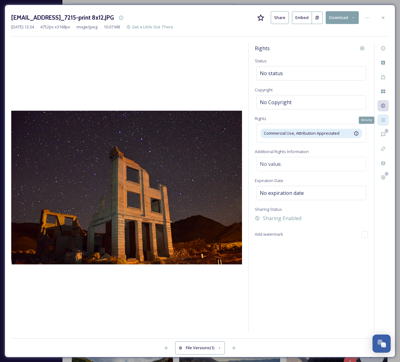
click at [383, 124] on div "Activity" at bounding box center [382, 119] width 11 height 11
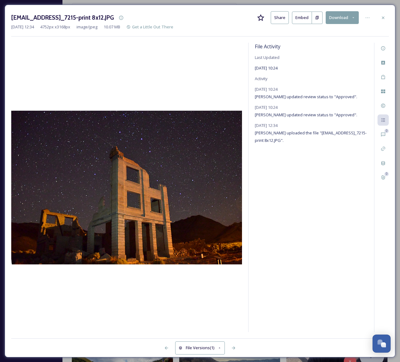
drag, startPoint x: 302, startPoint y: 140, endPoint x: 360, endPoint y: 143, distance: 57.8
click at [360, 143] on div "[DATE] 12:34 [PERSON_NAME] uploaded the file "[EMAIL_ADDRESS]_7215-print 8x12.J…" at bounding box center [311, 133] width 113 height 22
copy span "[EMAIL_ADDRESS][DOMAIN_NAME]"
click at [351, 158] on div "File Activity Last Updated [DATE] 10:24 Activity [DATE] 10:24 [PERSON_NAME] upd…" at bounding box center [310, 187] width 125 height 289
drag, startPoint x: 283, startPoint y: 134, endPoint x: 316, endPoint y: 133, distance: 33.1
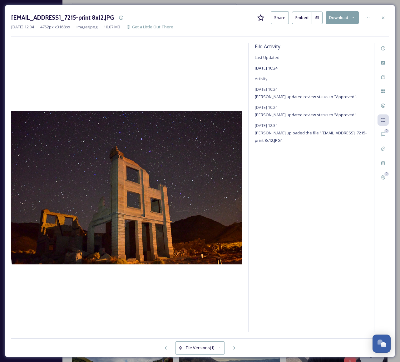
click at [316, 133] on span "[PERSON_NAME] uploaded the file "[EMAIL_ADDRESS]_7215-print 8x12.JPG"." at bounding box center [311, 136] width 112 height 13
click at [293, 113] on span "[PERSON_NAME] updated review status to "Approved"." at bounding box center [306, 115] width 102 height 6
drag, startPoint x: 303, startPoint y: 141, endPoint x: 360, endPoint y: 142, distance: 56.2
click at [360, 143] on span "[PERSON_NAME] uploaded the file "[EMAIL_ADDRESS]_7215-print 8x12.JPG"." at bounding box center [311, 136] width 112 height 13
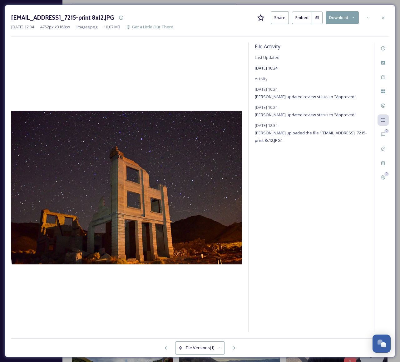
copy span "[EMAIL_ADDRESS][DOMAIN_NAME]"
